Goal: Task Accomplishment & Management: Manage account settings

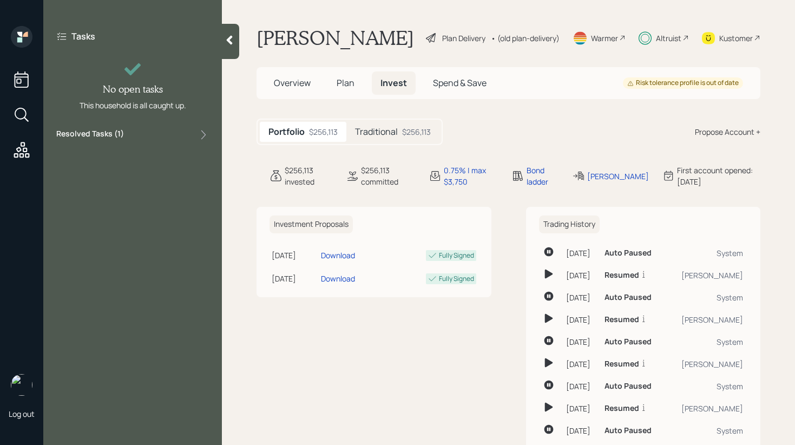
click at [158, 140] on div "Resolved Tasks ( 1 )" at bounding box center [132, 134] width 153 height 13
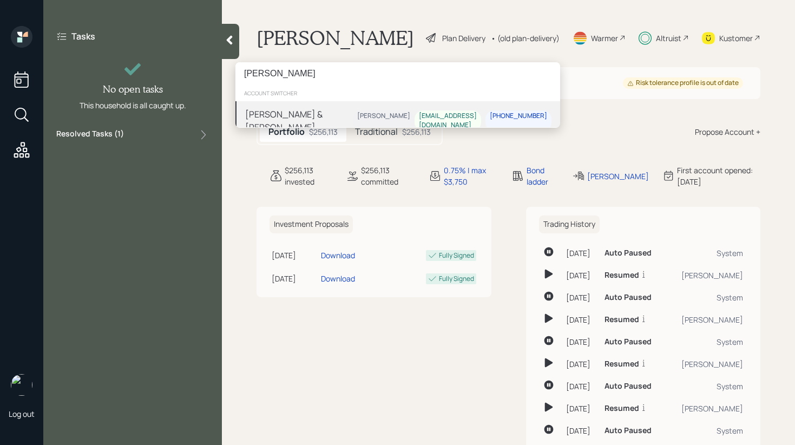
type input "[PERSON_NAME]"
click at [325, 120] on div "[PERSON_NAME] & [PERSON_NAME]" at bounding box center [299, 121] width 108 height 26
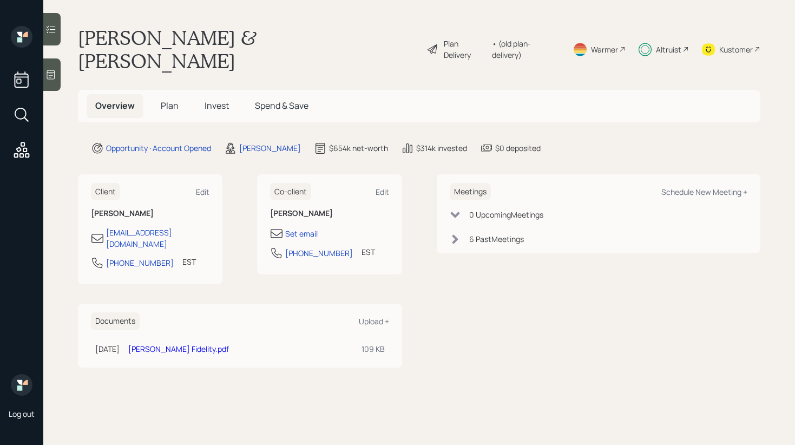
click at [58, 32] on div at bounding box center [51, 29] width 17 height 32
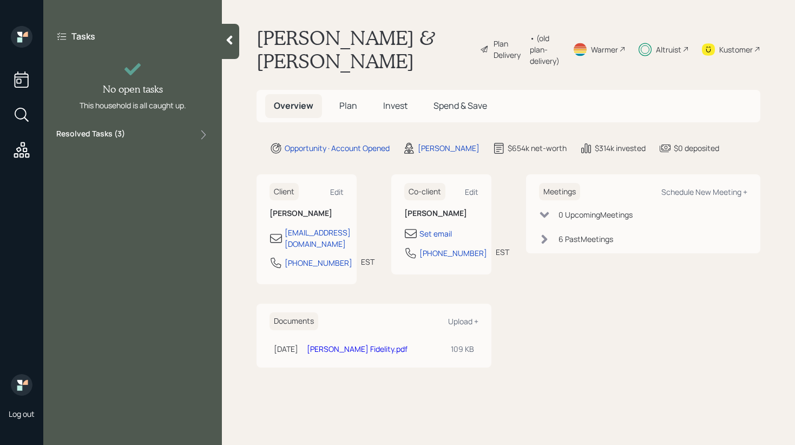
click at [147, 130] on div "Resolved Tasks ( 3 )" at bounding box center [132, 134] width 153 height 13
